Goal: Task Accomplishment & Management: Complete application form

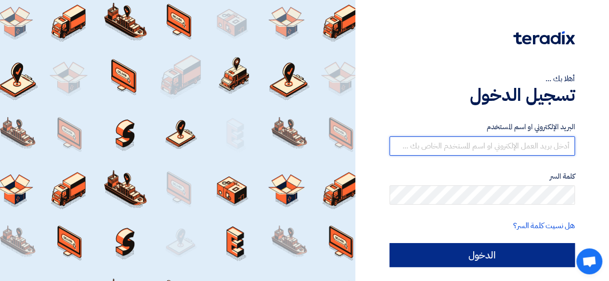
type input "[EMAIL_ADDRESS][DOMAIN_NAME]"
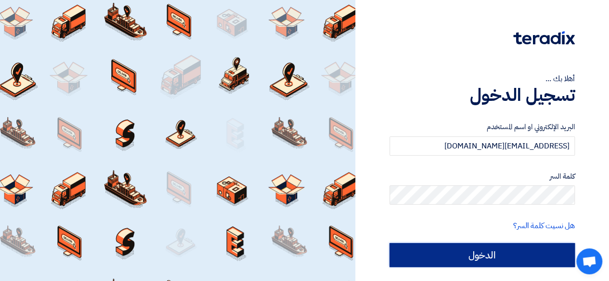
click at [458, 252] on input "الدخول" at bounding box center [481, 255] width 185 height 24
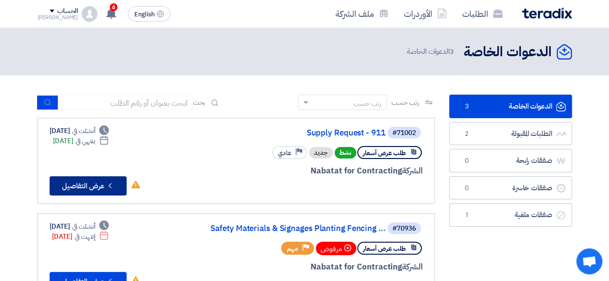
click at [64, 186] on button "Check details عرض التفاصيل" at bounding box center [88, 186] width 77 height 19
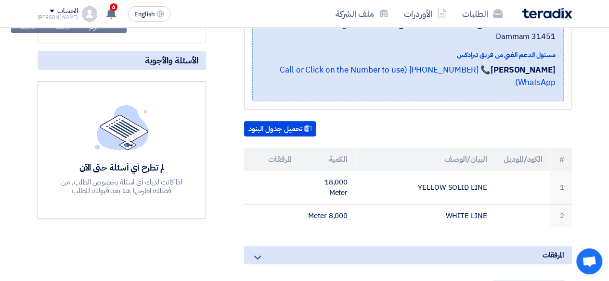
scroll to position [385, 0]
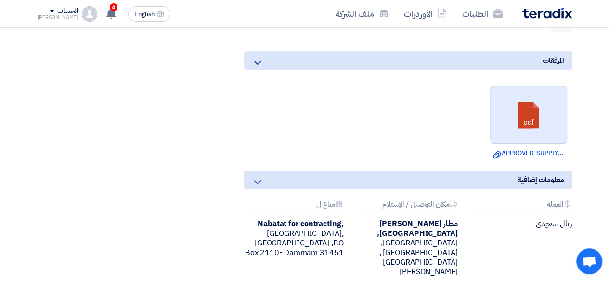
click at [528, 119] on link at bounding box center [528, 116] width 77 height 58
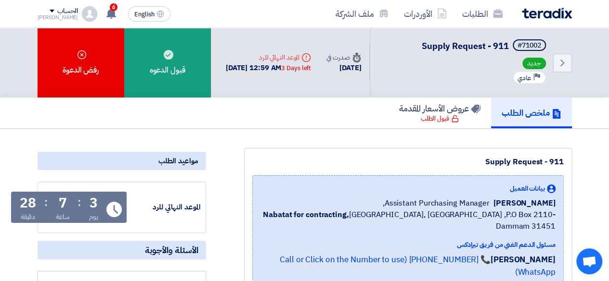
scroll to position [0, 0]
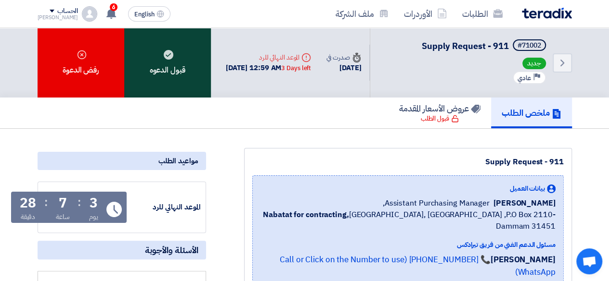
click at [178, 61] on div "قبول الدعوه" at bounding box center [167, 63] width 87 height 70
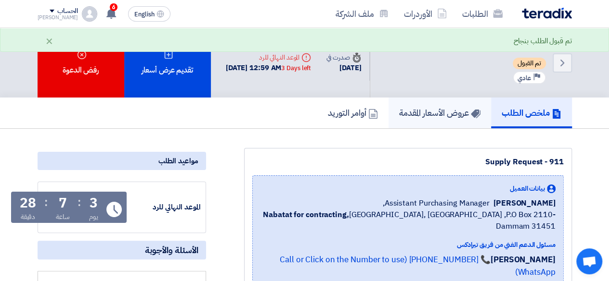
click at [419, 118] on h5 "عروض الأسعار المقدمة" at bounding box center [439, 112] width 81 height 11
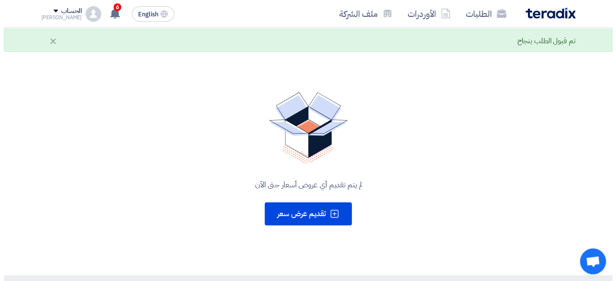
scroll to position [96, 0]
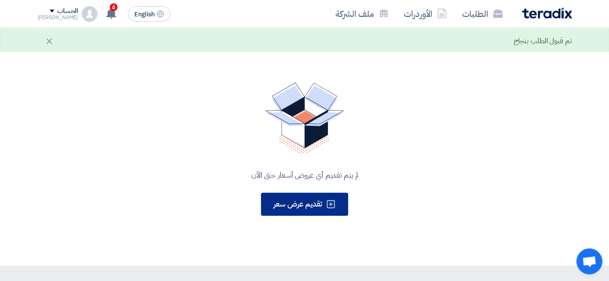
click at [301, 202] on span "تقديم عرض سعر" at bounding box center [297, 205] width 49 height 12
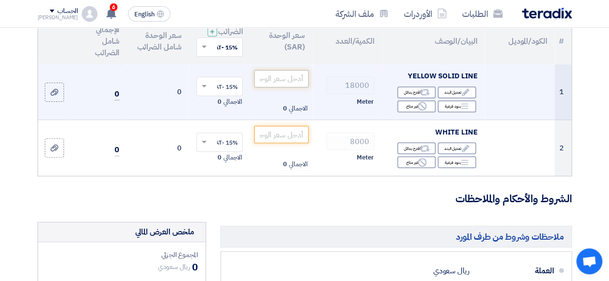
scroll to position [48, 0]
